Goal: Task Accomplishment & Management: Manage account settings

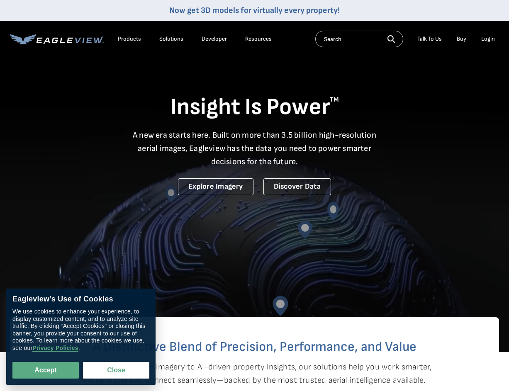
click at [489, 37] on div "Login" at bounding box center [488, 38] width 14 height 7
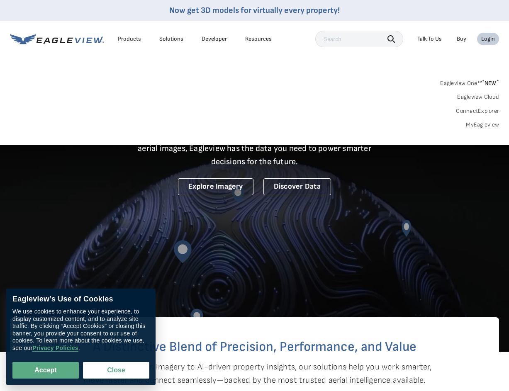
click at [488, 123] on link "MyEagleview" at bounding box center [482, 124] width 33 height 7
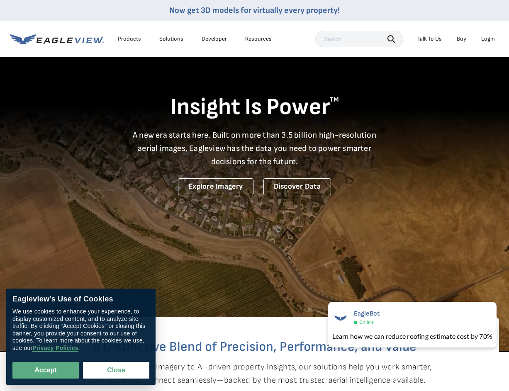
click at [490, 40] on div "Login" at bounding box center [488, 38] width 14 height 7
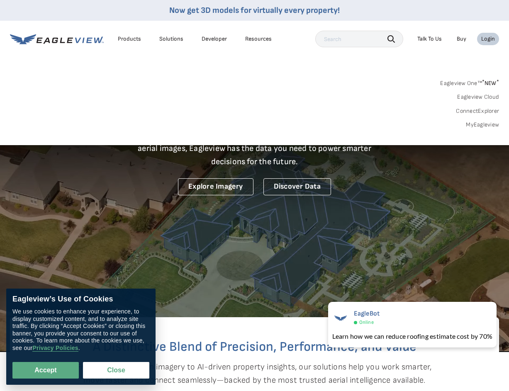
click at [485, 122] on link "MyEagleview" at bounding box center [482, 124] width 33 height 7
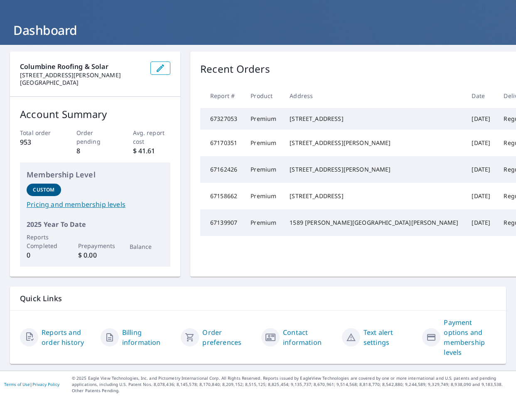
scroll to position [70, 0]
click at [296, 327] on link "Contact information" at bounding box center [309, 337] width 52 height 20
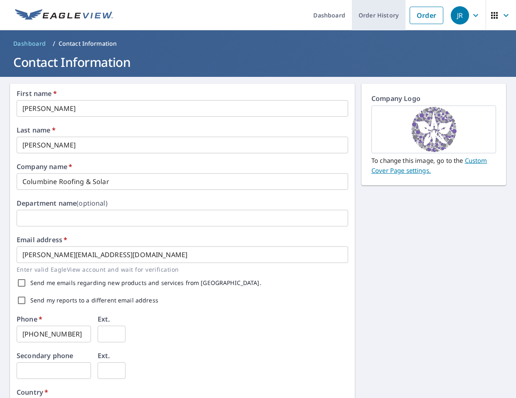
click at [372, 15] on link "Order History" at bounding box center [379, 15] width 54 height 30
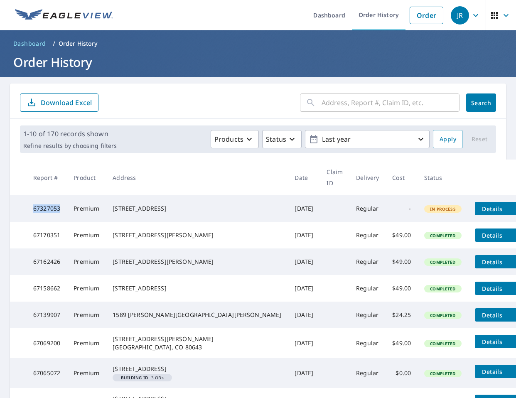
drag, startPoint x: 66, startPoint y: 197, endPoint x: 30, endPoint y: 202, distance: 35.6
click at [30, 202] on td "67327053" at bounding box center [47, 208] width 40 height 27
copy td "67327053"
click at [501, 16] on icon "button" at bounding box center [506, 15] width 10 height 10
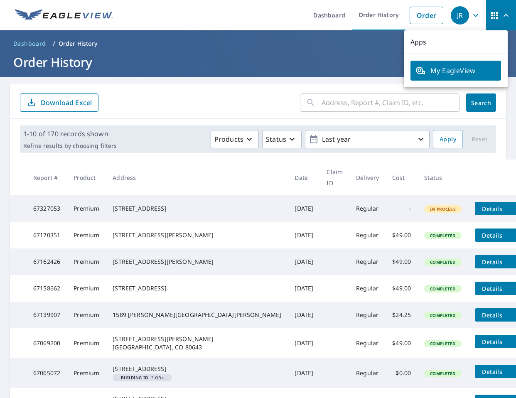
drag, startPoint x: 184, startPoint y: 97, endPoint x: 251, endPoint y: 82, distance: 68.5
click at [185, 97] on form "​ Search Download Excel" at bounding box center [258, 102] width 476 height 18
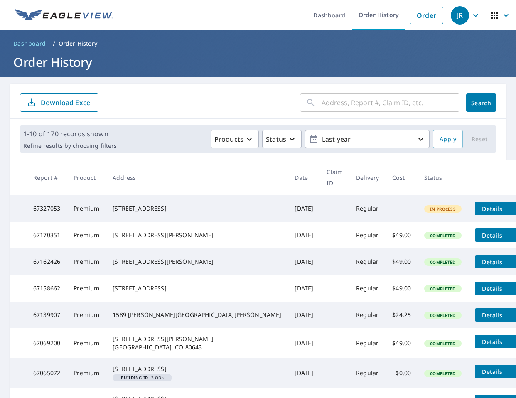
click at [36, 44] on span "Dashboard" at bounding box center [29, 43] width 33 height 8
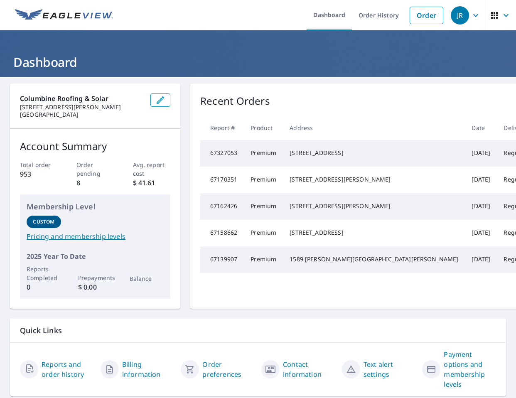
click at [501, 14] on icon "button" at bounding box center [506, 15] width 10 height 10
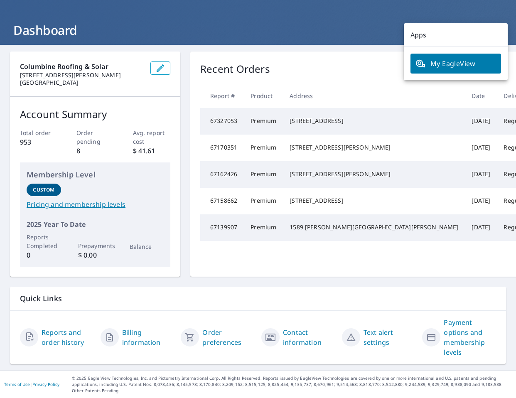
scroll to position [70, 0]
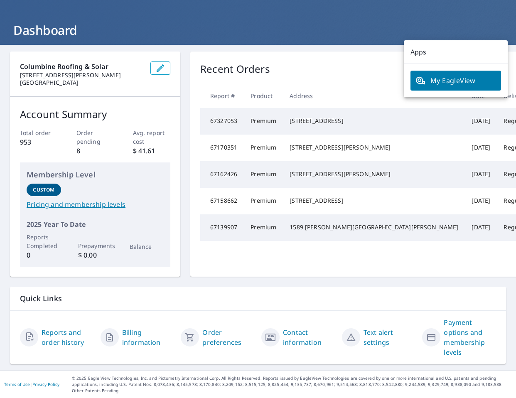
click at [469, 71] on link "My EagleView" at bounding box center [455, 81] width 90 height 20
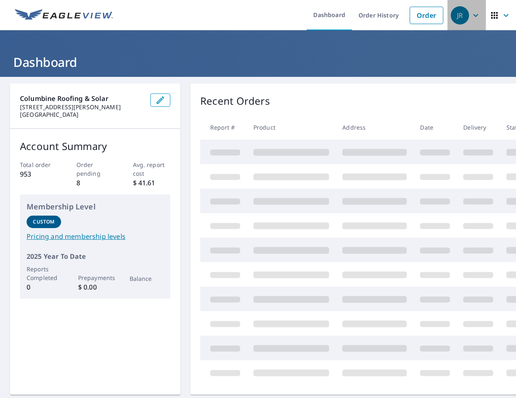
click at [470, 18] on icon "button" at bounding box center [475, 15] width 10 height 10
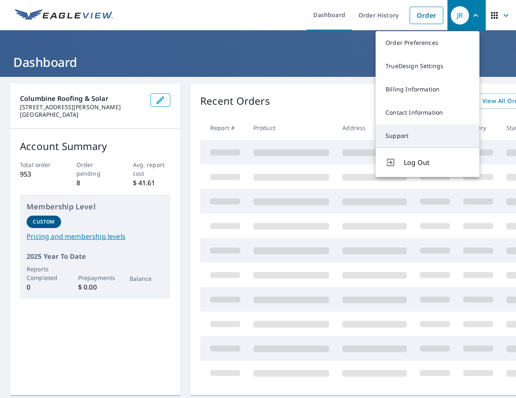
scroll to position [42, 0]
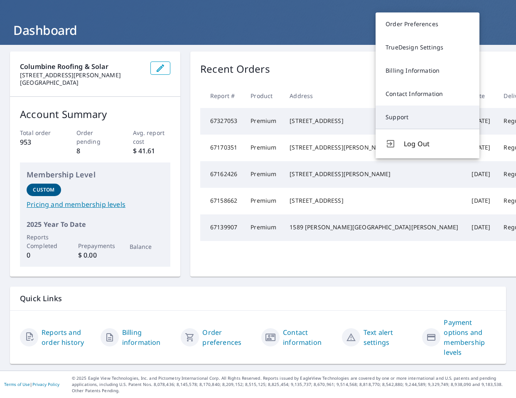
click at [400, 112] on link "Support" at bounding box center [427, 116] width 104 height 23
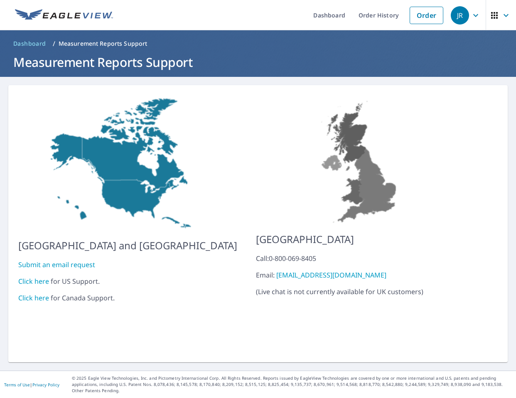
click at [46, 260] on link "Submit an email request" at bounding box center [56, 264] width 77 height 9
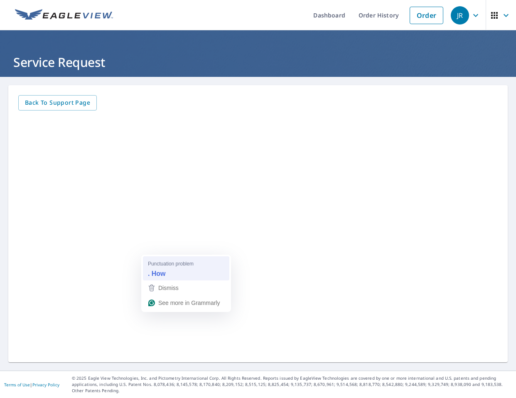
click at [164, 276] on strong ". How" at bounding box center [157, 273] width 18 height 9
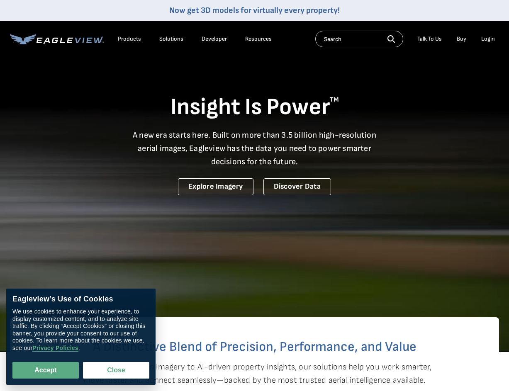
click at [488, 37] on div "Login" at bounding box center [488, 38] width 14 height 7
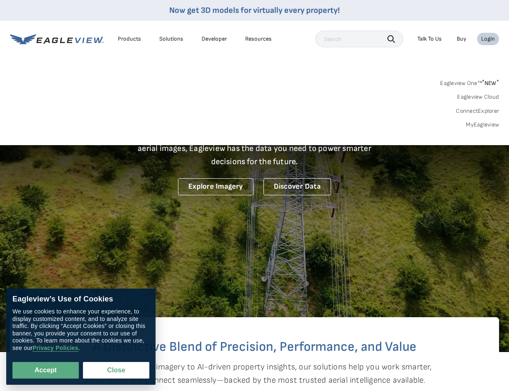
click at [490, 128] on link "MyEagleview" at bounding box center [482, 124] width 33 height 7
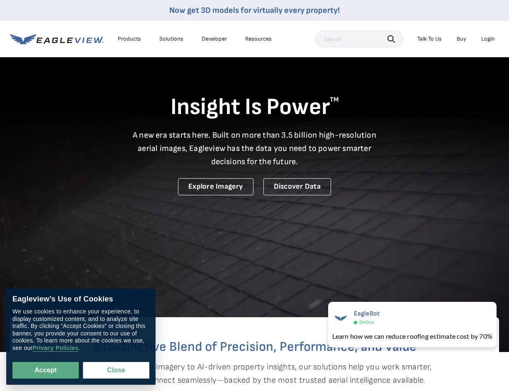
click at [488, 41] on div "Login" at bounding box center [488, 38] width 14 height 7
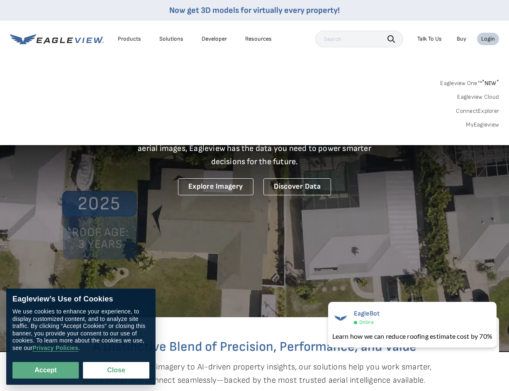
click at [488, 39] on div "Login" at bounding box center [488, 38] width 14 height 7
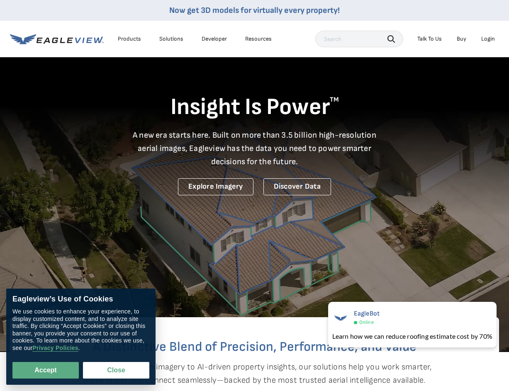
click at [488, 39] on div "Login" at bounding box center [488, 38] width 14 height 7
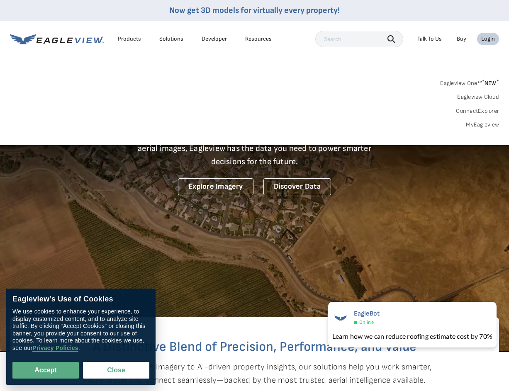
click at [486, 123] on link "MyEagleview" at bounding box center [482, 124] width 33 height 7
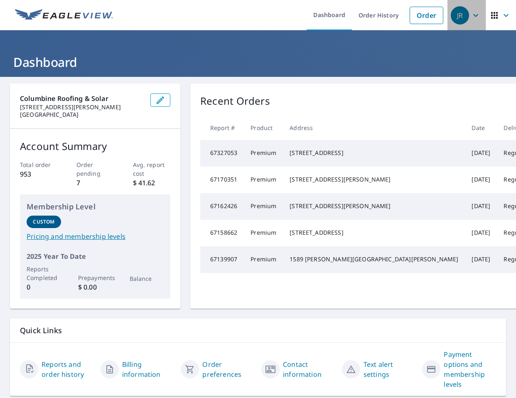
click at [470, 15] on icon "button" at bounding box center [475, 15] width 10 height 10
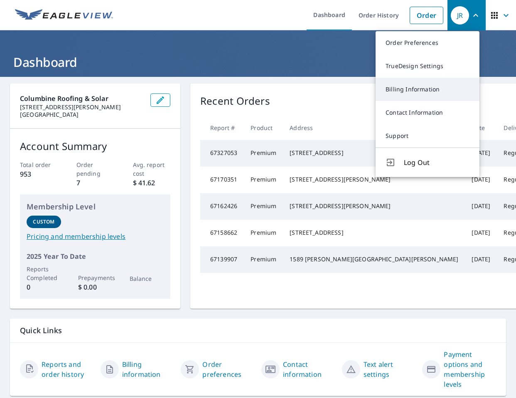
click at [447, 96] on link "Billing Information" at bounding box center [427, 89] width 104 height 23
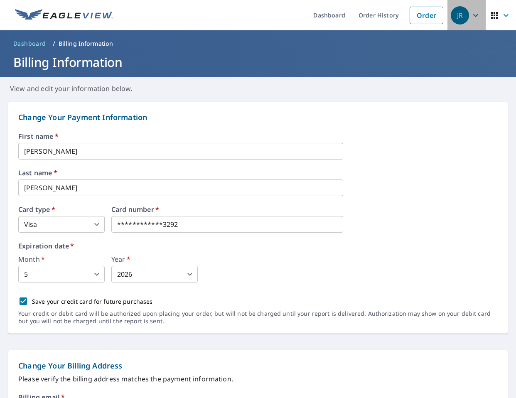
click at [471, 12] on icon "button" at bounding box center [475, 15] width 10 height 10
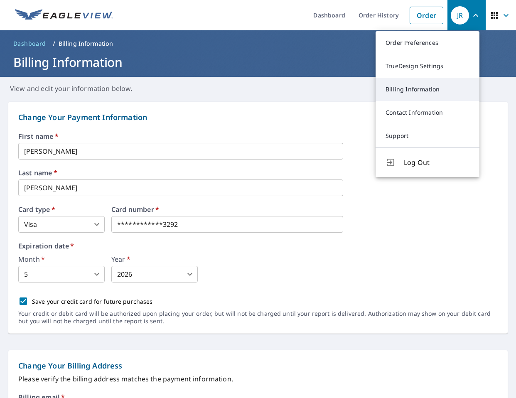
click at [432, 87] on link "Billing Information" at bounding box center [427, 89] width 104 height 23
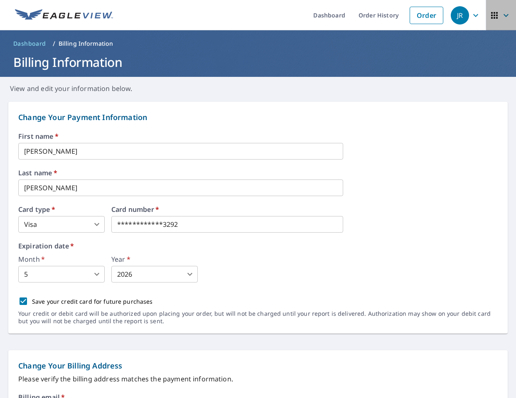
click at [491, 16] on icon "button" at bounding box center [494, 15] width 10 height 10
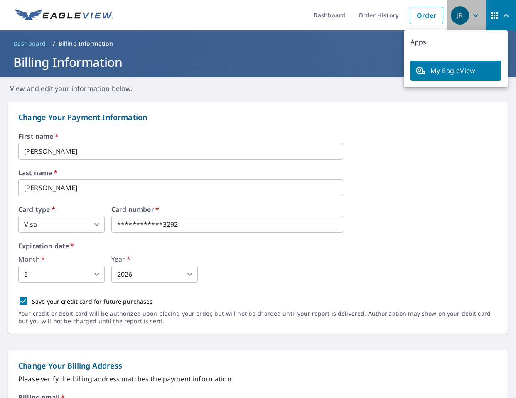
click at [454, 13] on div "JR" at bounding box center [459, 15] width 18 height 18
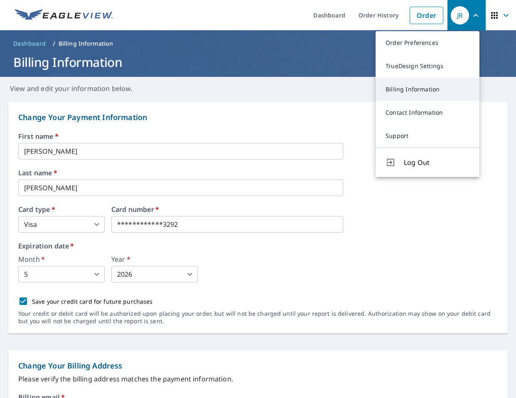
click at [419, 86] on link "Billing Information" at bounding box center [427, 89] width 104 height 23
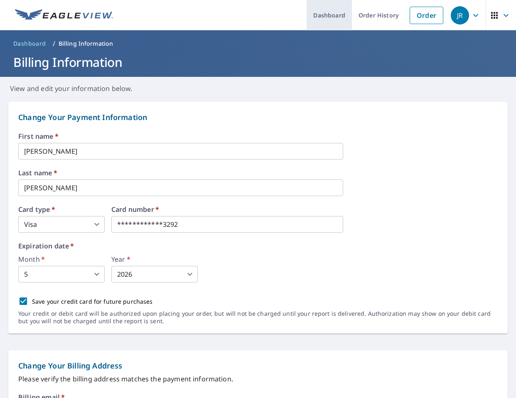
click at [324, 19] on link "Dashboard" at bounding box center [328, 15] width 45 height 30
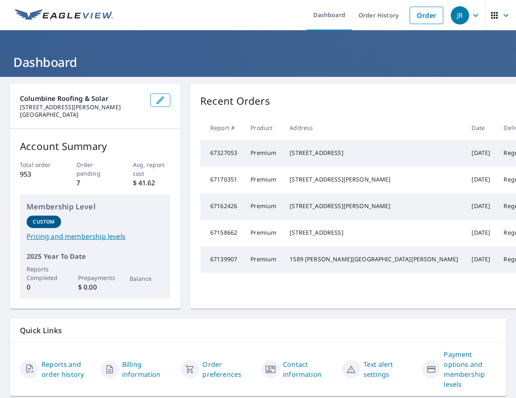
drag, startPoint x: 344, startPoint y: 77, endPoint x: 358, endPoint y: 71, distance: 15.3
click at [348, 75] on div "Dashboard Order History Order JR Dashboard Columbine Roofing & Solar [STREET_AD…" at bounding box center [258, 199] width 516 height 398
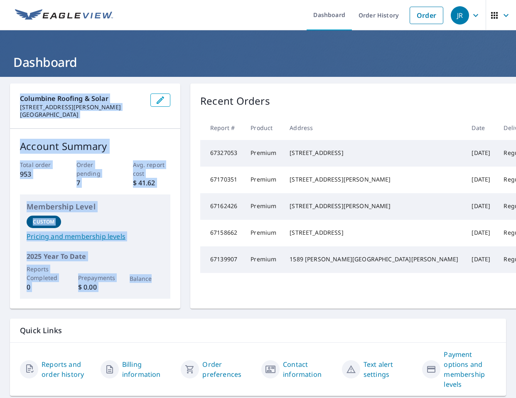
click at [470, 13] on icon "button" at bounding box center [475, 15] width 10 height 10
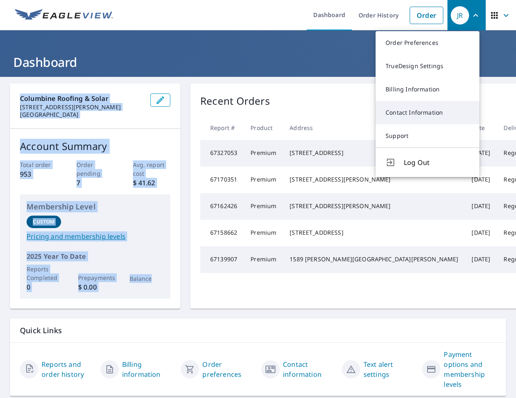
click at [437, 111] on link "Contact Information" at bounding box center [427, 112] width 104 height 23
